Goal: Find contact information: Find contact information

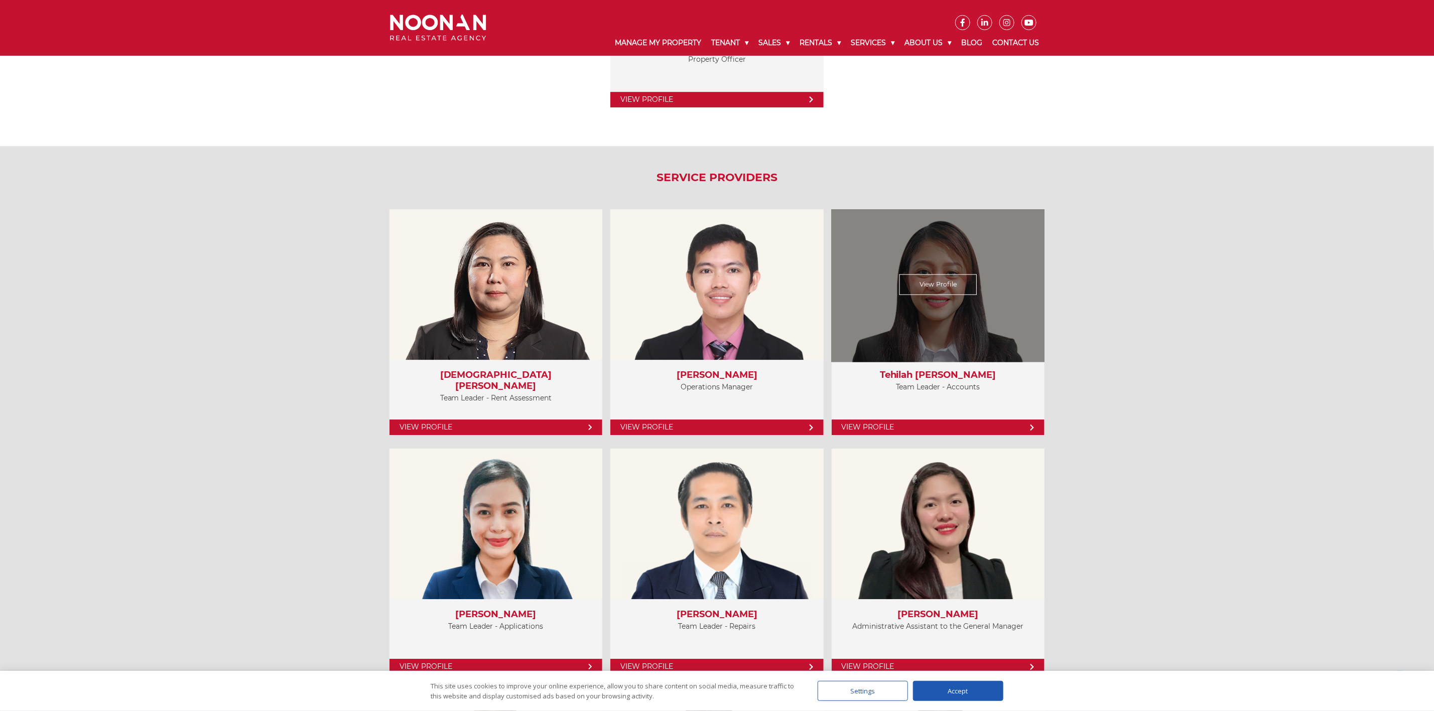
scroll to position [2109, 0]
